Goal: Navigation & Orientation: Find specific page/section

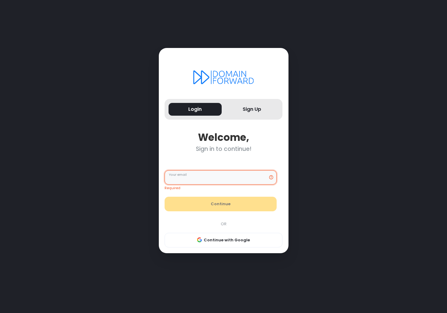
click at [202, 178] on input "Your email" at bounding box center [220, 177] width 112 height 15
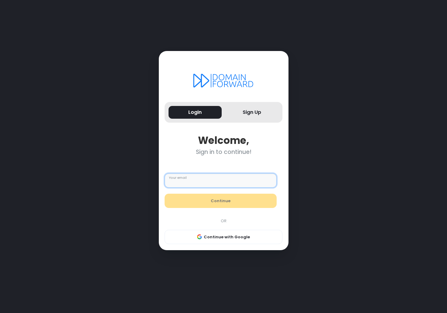
paste input "**********"
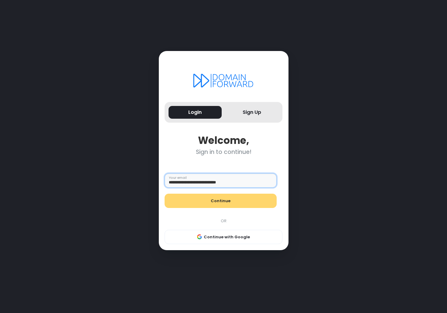
type input "**********"
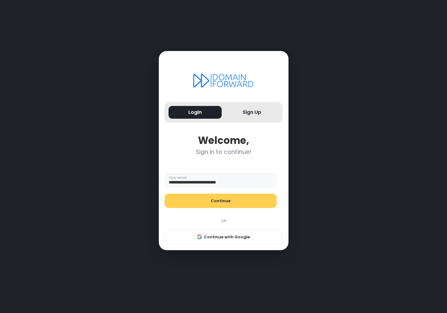
drag, startPoint x: 198, startPoint y: 198, endPoint x: 199, endPoint y: 194, distance: 4.4
click at [199, 198] on button "Continue" at bounding box center [220, 201] width 112 height 15
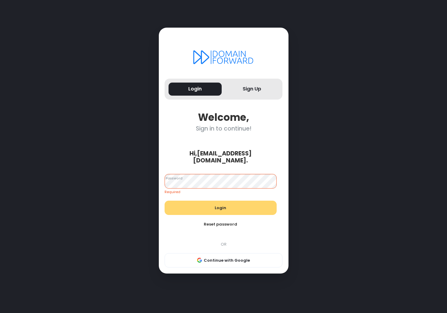
click at [204, 205] on button "Login" at bounding box center [220, 208] width 112 height 15
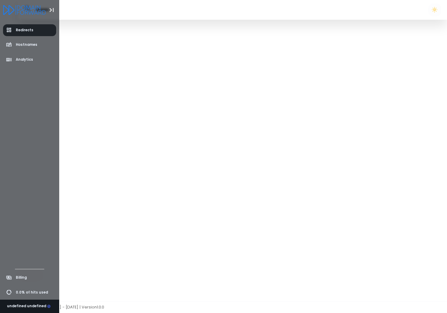
click at [31, 32] on span "Redirects" at bounding box center [25, 30] width 18 height 5
click at [19, 31] on span "Redirects" at bounding box center [25, 30] width 18 height 5
click at [26, 46] on span "Hostnames" at bounding box center [27, 44] width 22 height 5
click at [25, 46] on span "Hostnames" at bounding box center [27, 44] width 22 height 5
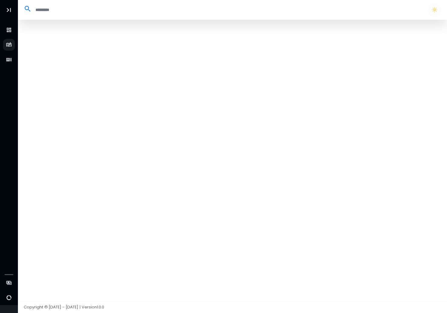
click at [39, 8] on input "search" at bounding box center [227, 10] width 390 height 10
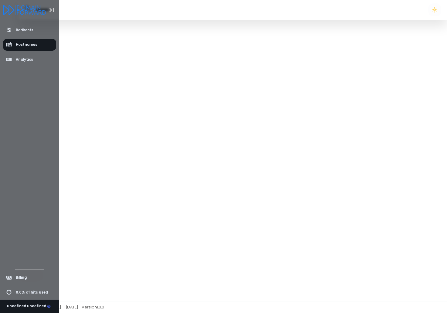
click at [31, 9] on icon "Logo" at bounding box center [31, 9] width 29 height 9
